Goal: Information Seeking & Learning: Learn about a topic

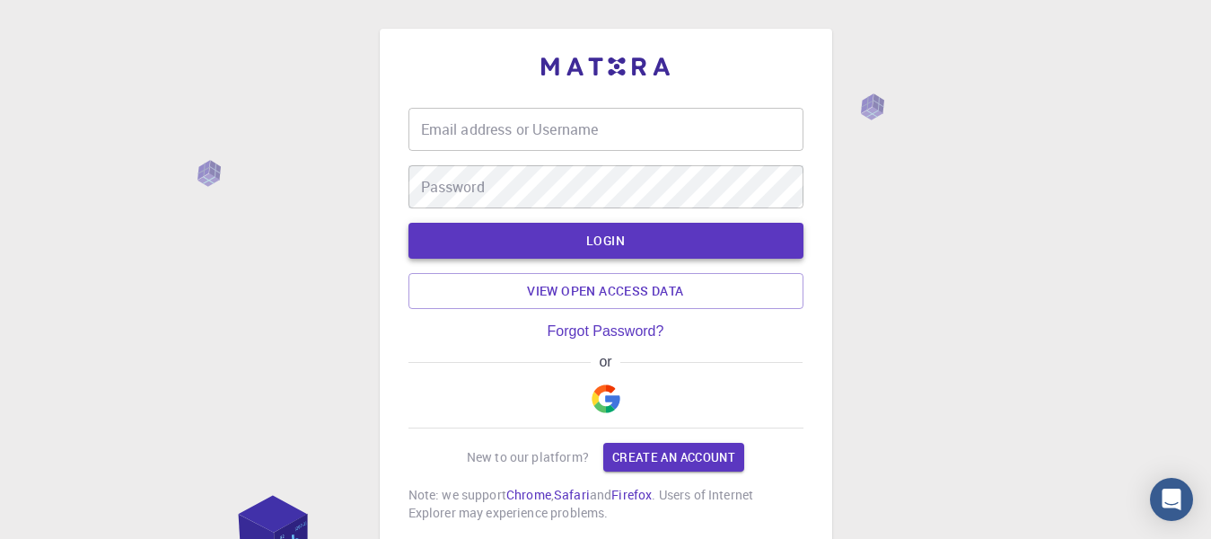
type input "aparna911"
click at [624, 243] on button "LOGIN" at bounding box center [605, 241] width 395 height 36
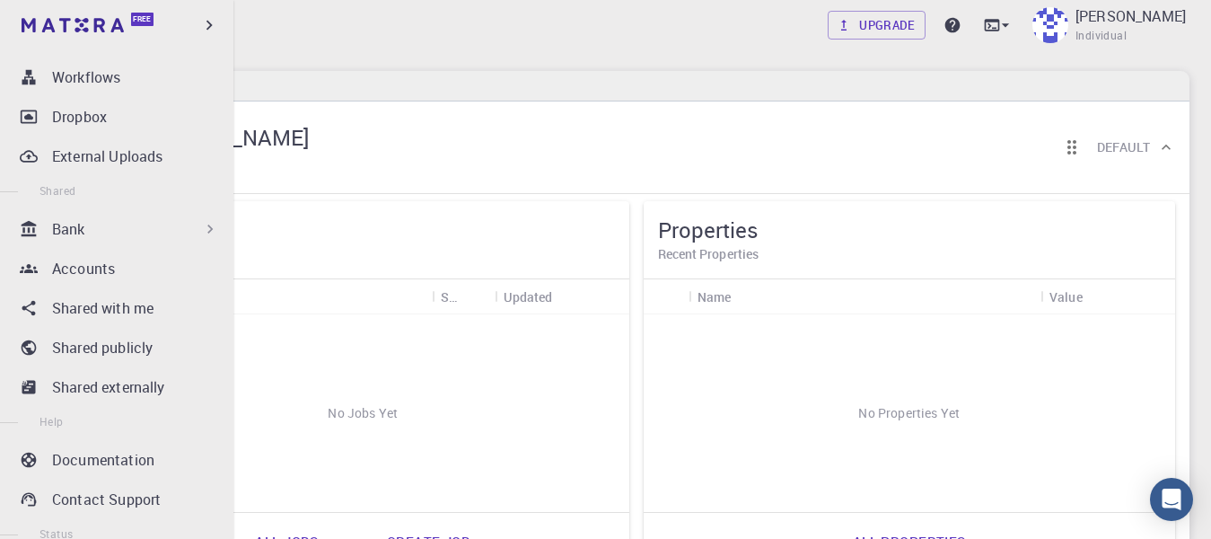
scroll to position [269, 0]
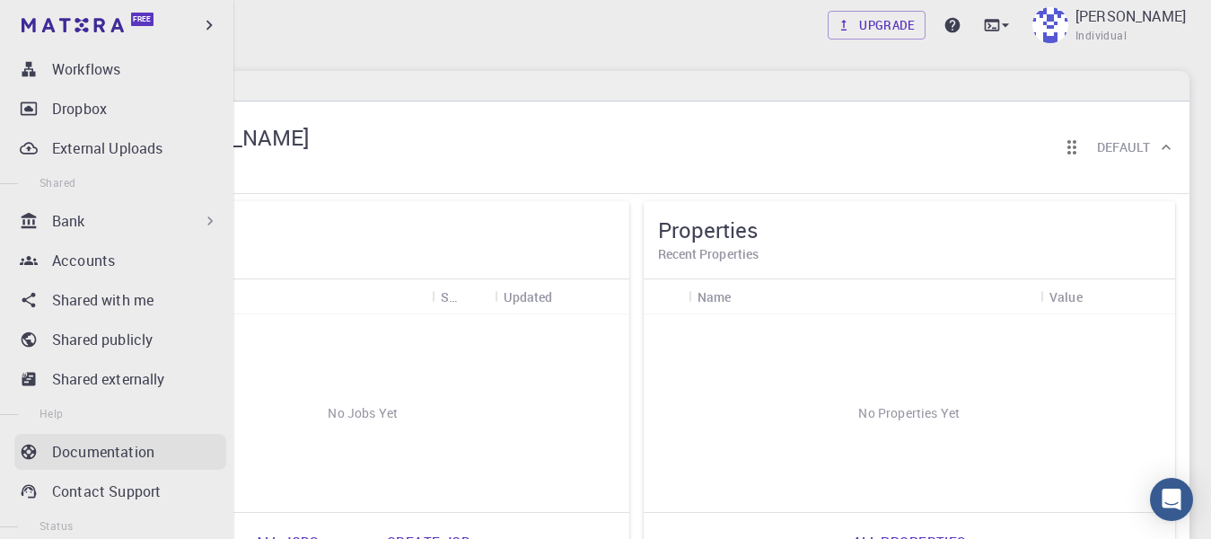
click at [92, 449] on p "Documentation" at bounding box center [103, 452] width 102 height 22
click at [80, 455] on p "Documentation" at bounding box center [103, 452] width 102 height 22
